Goal: Subscribe to service/newsletter

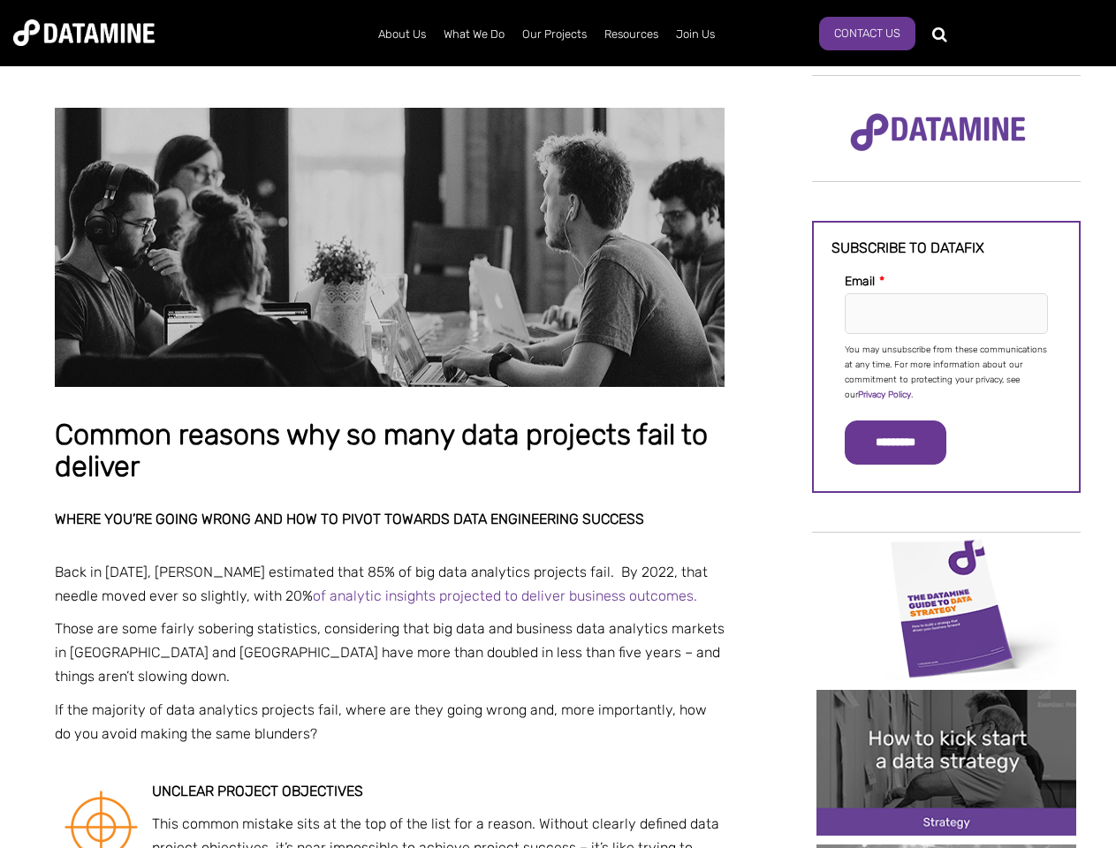
click at [946, 371] on p "You may unsubscribe from these communications at any time. For more information…" at bounding box center [945, 373] width 203 height 60
click at [905, 443] on input "*********" at bounding box center [895, 442] width 102 height 44
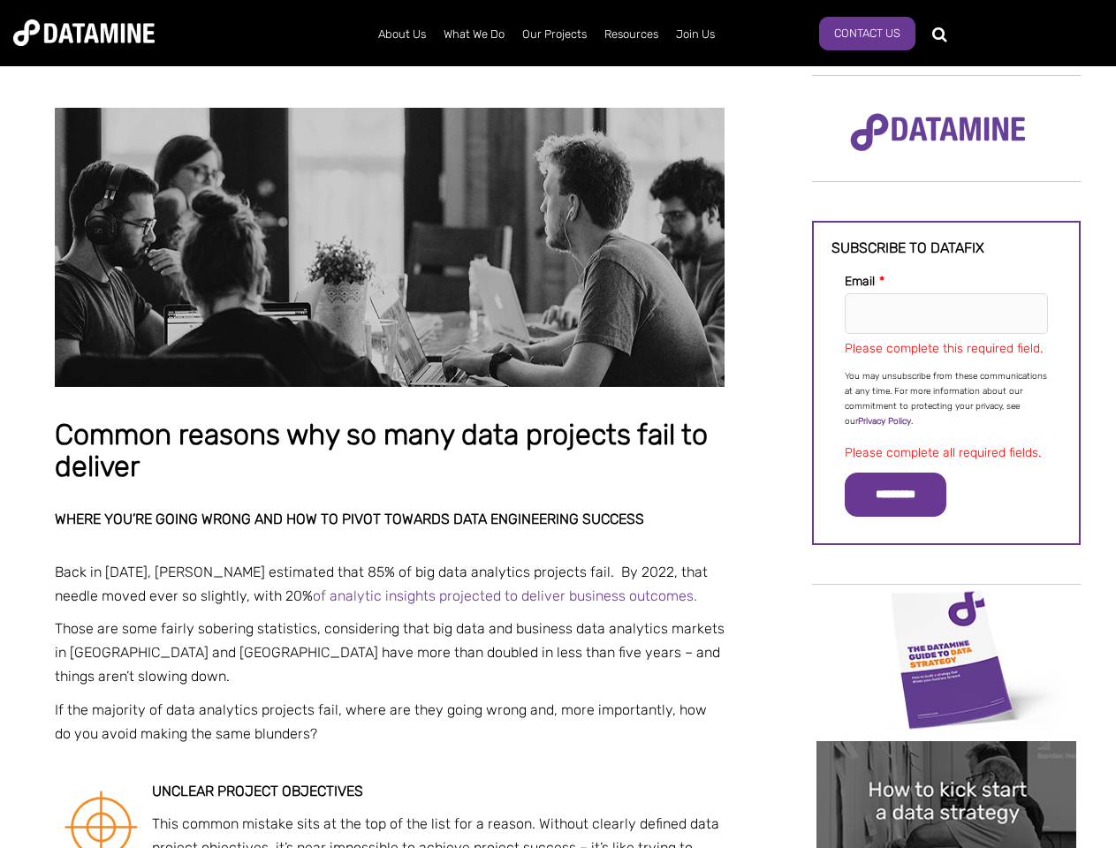
click at [946, 607] on img "Image grid with {{ image_count }} images." at bounding box center [946, 660] width 260 height 146
click at [946, 607] on div "✕" at bounding box center [558, 424] width 1116 height 848
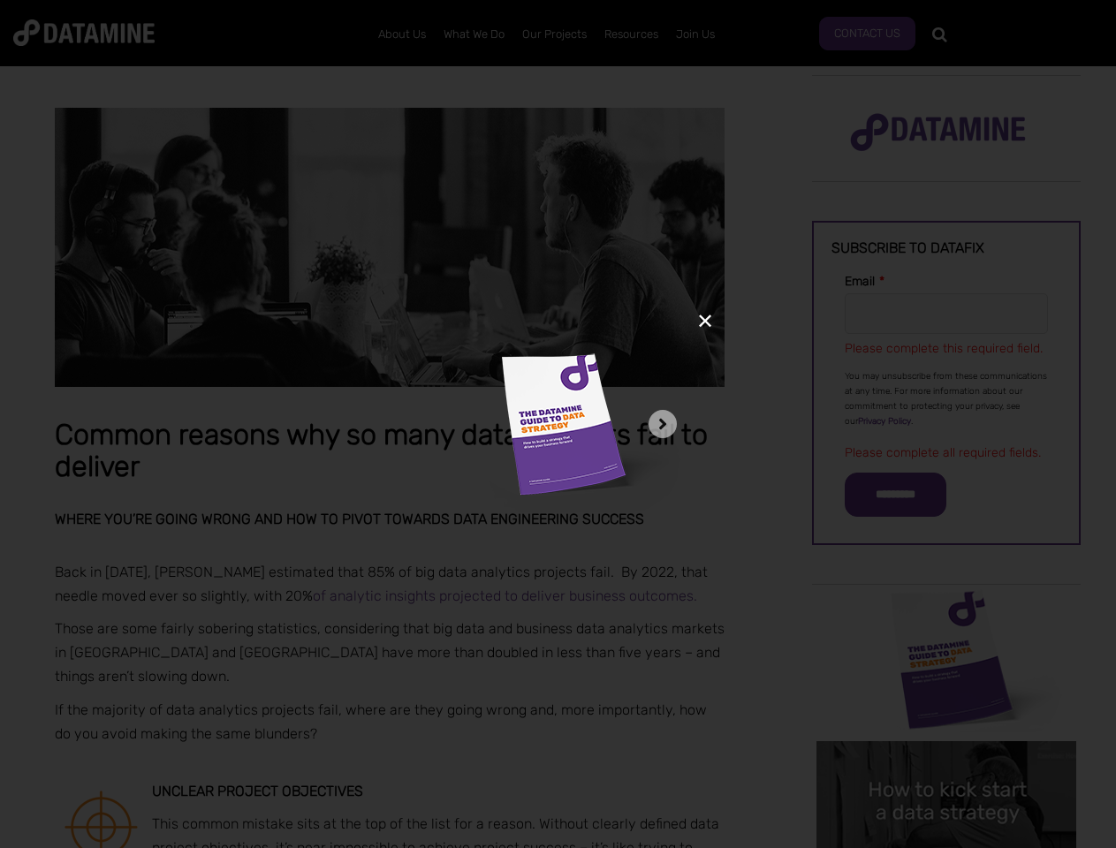
click at [946, 762] on div "✕" at bounding box center [558, 424] width 1116 height 848
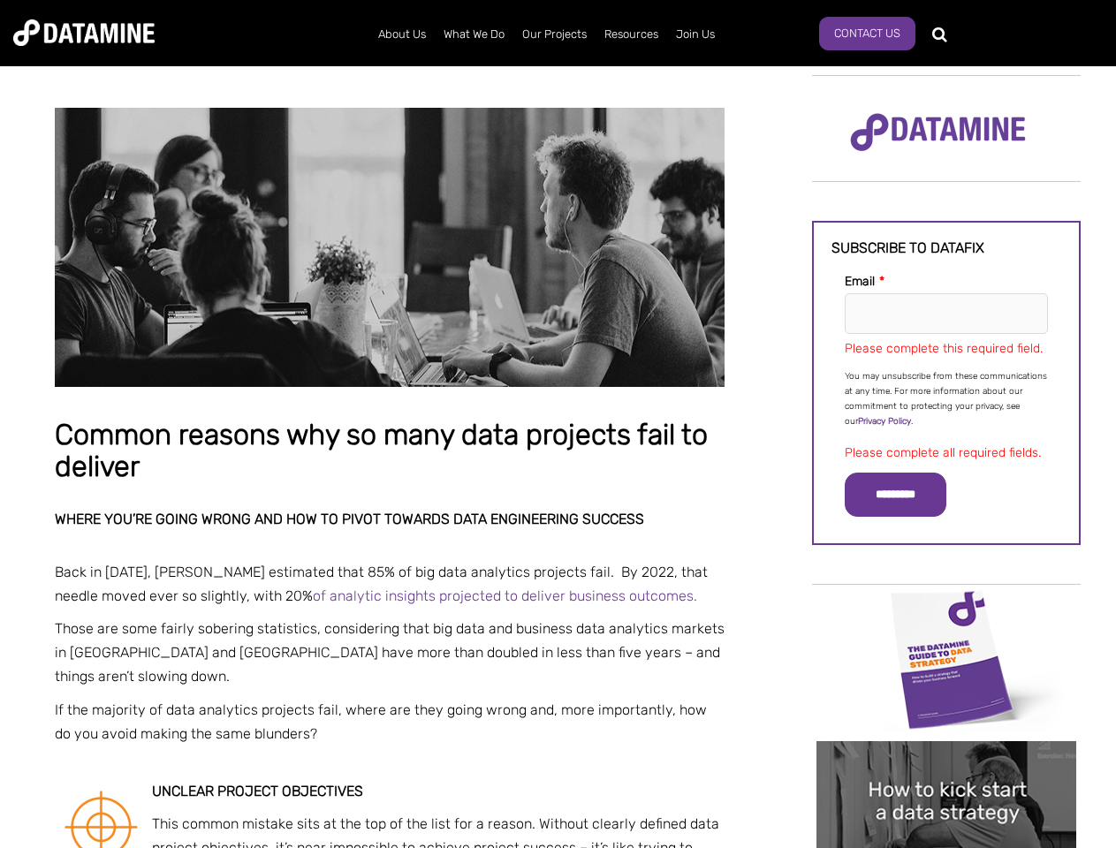
click at [946, 762] on img "Image grid with {{ image_count }} images." at bounding box center [946, 814] width 260 height 146
click at [946, 846] on div "✕" at bounding box center [558, 424] width 1116 height 848
